Goal: Information Seeking & Learning: Learn about a topic

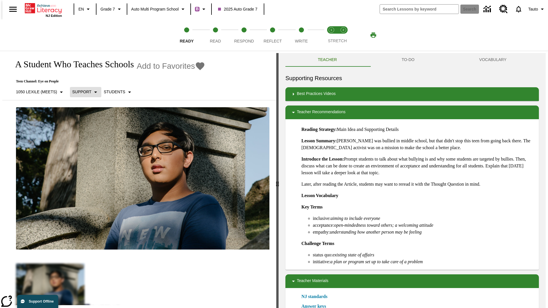
click at [83, 92] on p "Support" at bounding box center [81, 92] width 19 height 6
click at [38, 89] on p "1050 Lexile (Meets)" at bounding box center [36, 92] width 41 height 6
click at [38, 92] on p "1050 Lexile (Meets)" at bounding box center [36, 92] width 41 height 6
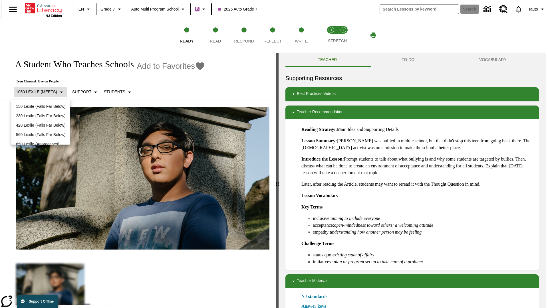
scroll to position [60, 0]
